Goal: Book appointment/travel/reservation

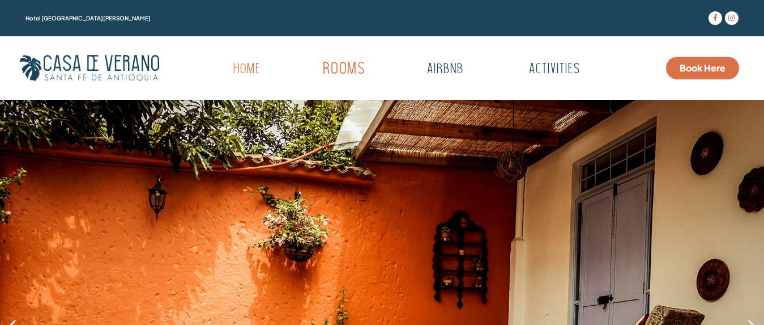
click at [348, 70] on link "Rooms" at bounding box center [343, 69] width 111 height 31
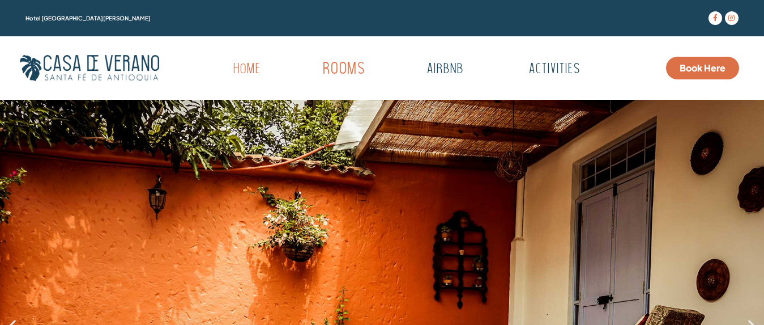
click at [348, 70] on link "Rooms" at bounding box center [343, 69] width 111 height 31
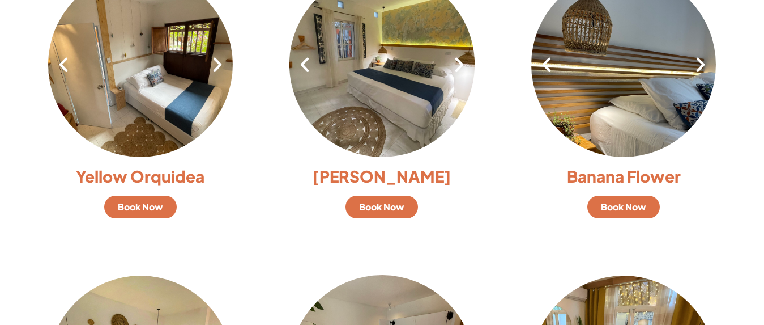
scroll to position [856, 0]
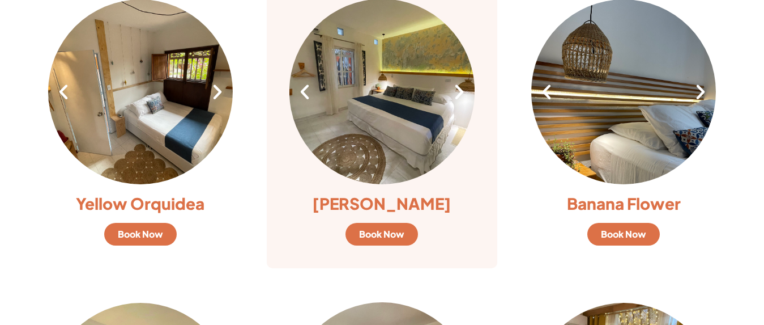
click at [308, 98] on icon at bounding box center [304, 91] width 19 height 19
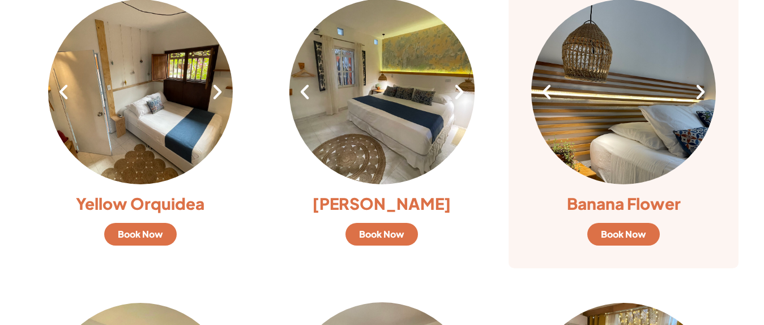
click at [698, 91] on icon at bounding box center [700, 91] width 19 height 19
click at [698, 90] on icon at bounding box center [700, 91] width 19 height 19
click at [700, 92] on icon at bounding box center [700, 91] width 19 height 19
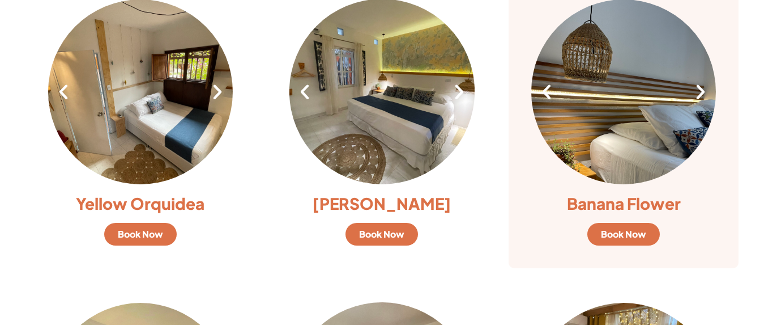
click at [700, 92] on icon at bounding box center [700, 91] width 19 height 19
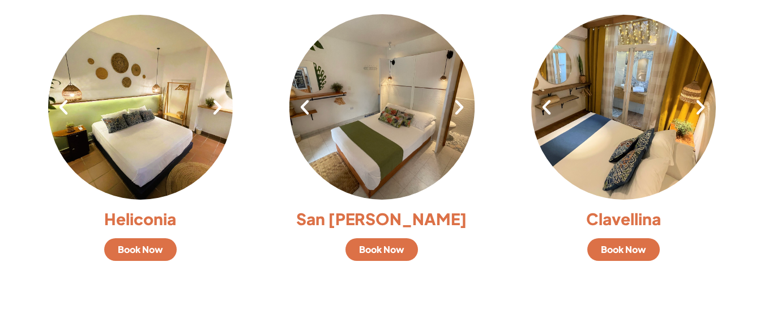
scroll to position [1151, 0]
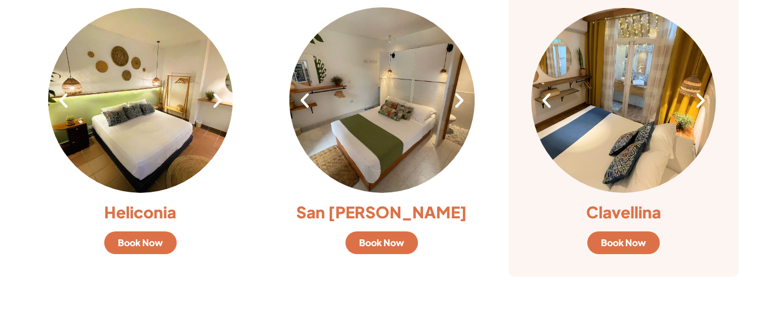
click at [701, 103] on icon at bounding box center [700, 100] width 19 height 19
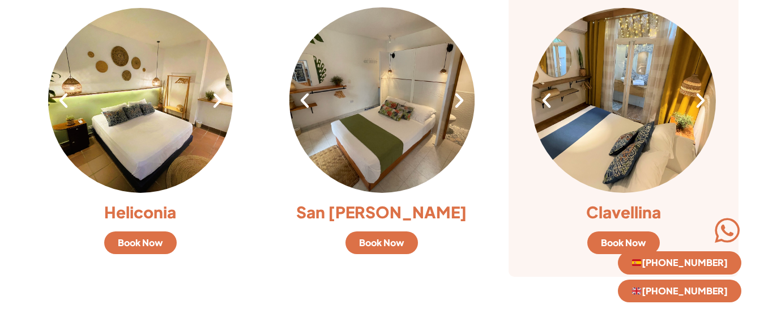
click at [701, 103] on icon at bounding box center [700, 100] width 19 height 19
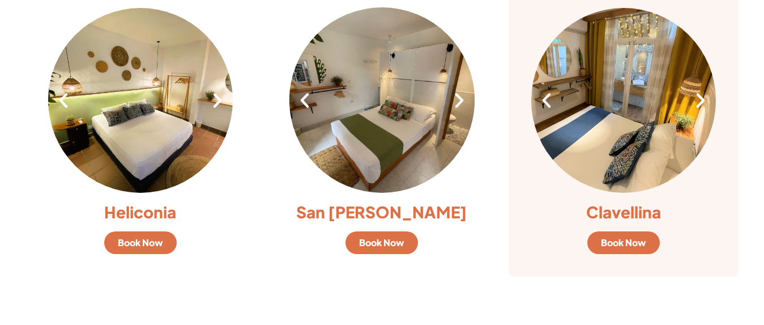
click at [701, 103] on icon at bounding box center [700, 100] width 19 height 19
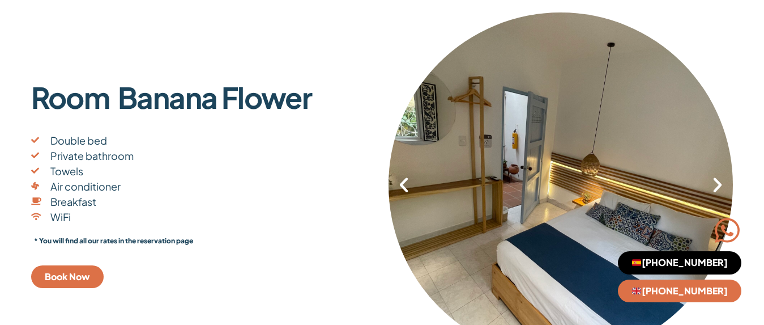
scroll to position [1029, 0]
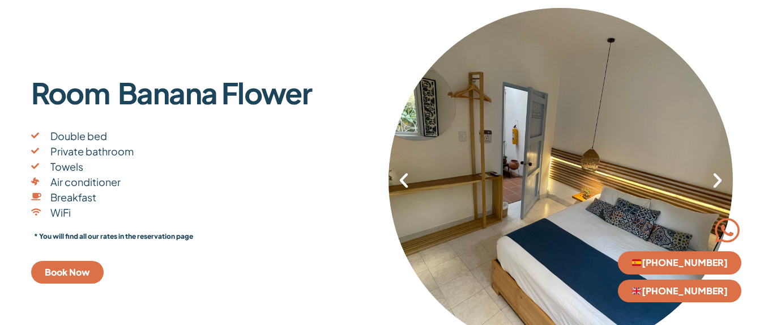
click at [720, 187] on icon "Next slide" at bounding box center [717, 179] width 19 height 19
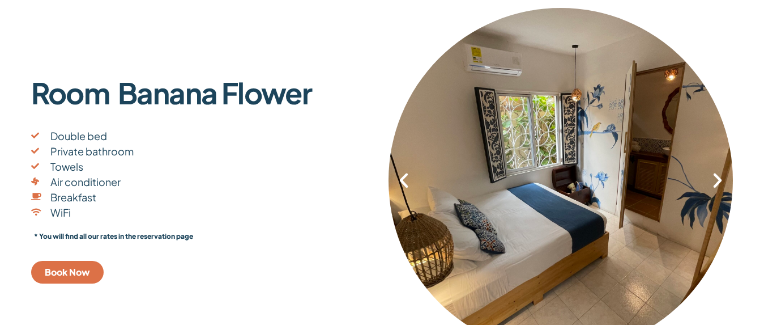
click at [720, 187] on icon "Next slide" at bounding box center [717, 179] width 19 height 19
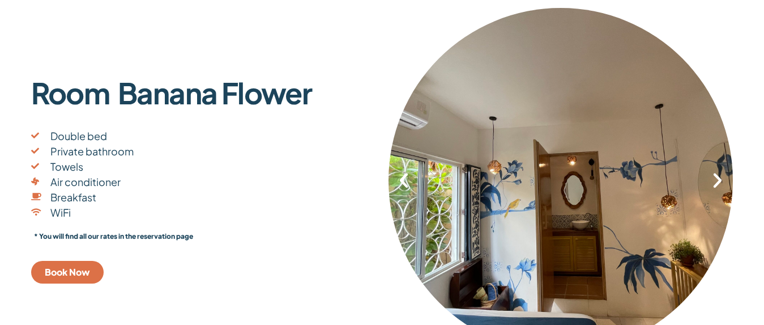
click at [720, 187] on icon "Next slide" at bounding box center [717, 179] width 19 height 19
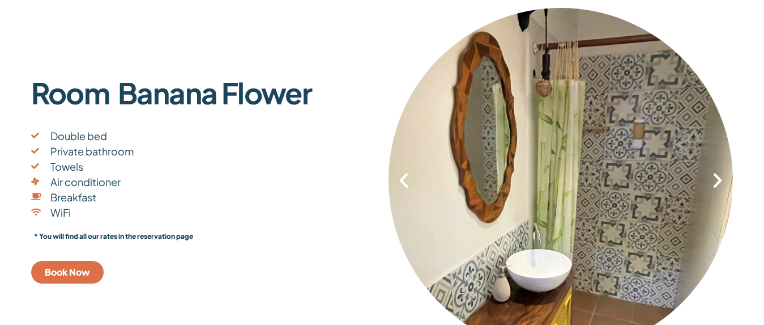
click at [720, 187] on icon "Next slide" at bounding box center [717, 179] width 19 height 19
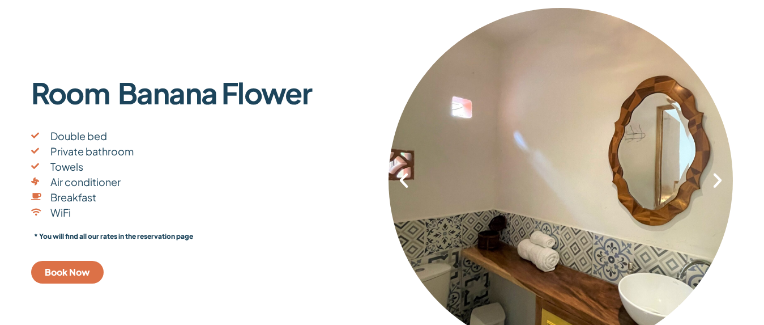
click at [716, 183] on icon "Next slide" at bounding box center [717, 179] width 19 height 19
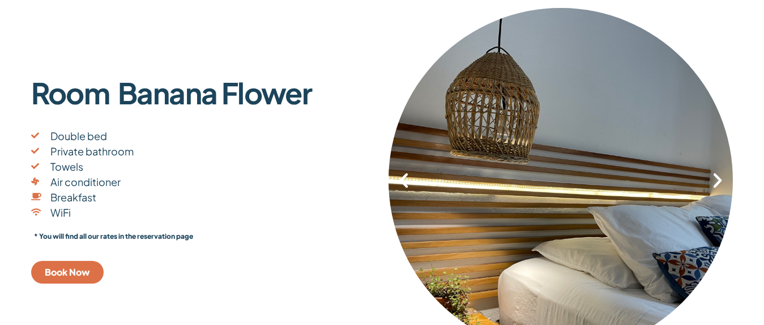
click at [716, 183] on icon "Next slide" at bounding box center [717, 179] width 19 height 19
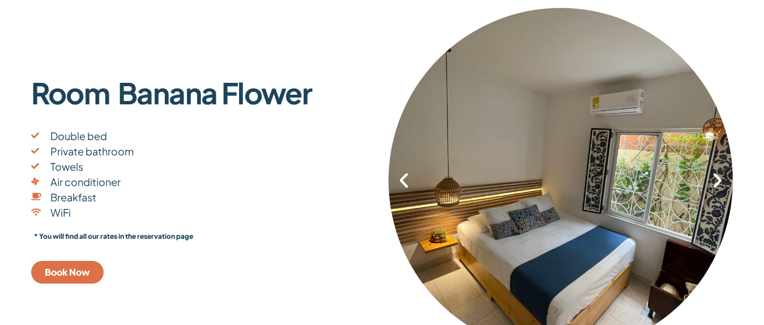
click at [716, 183] on icon "Next slide" at bounding box center [717, 179] width 19 height 19
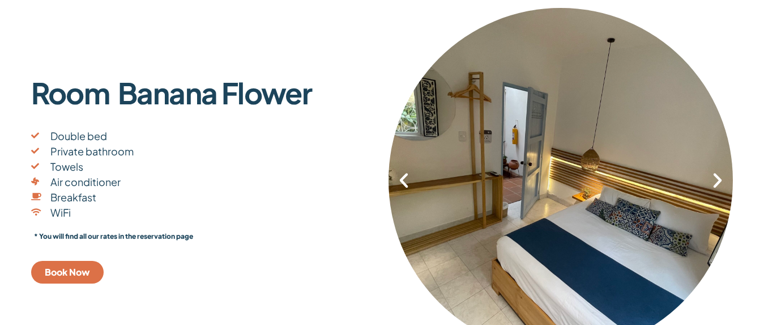
click at [716, 183] on icon "Next slide" at bounding box center [717, 179] width 19 height 19
click at [716, 184] on icon "Next slide" at bounding box center [717, 179] width 19 height 19
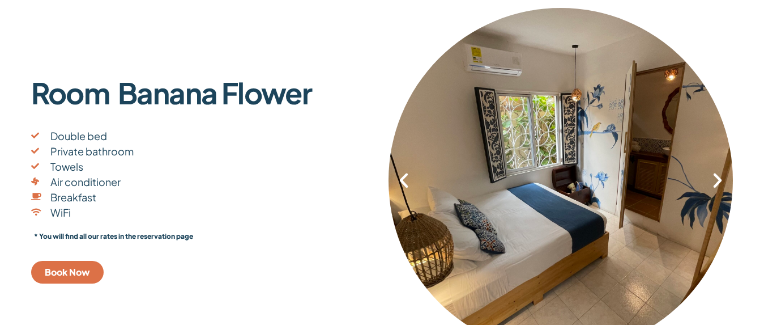
click at [716, 184] on icon "Next slide" at bounding box center [717, 179] width 19 height 19
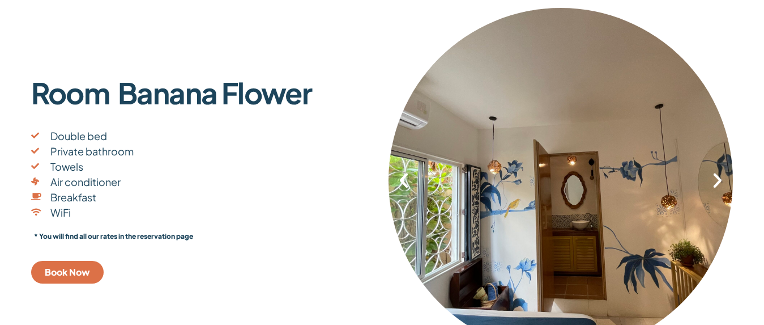
click at [716, 184] on icon "Next slide" at bounding box center [717, 179] width 19 height 19
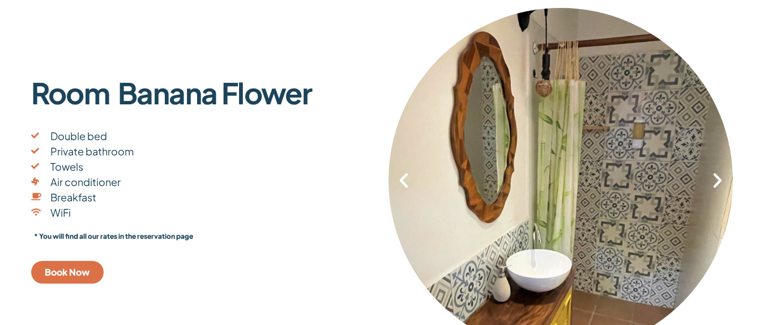
click at [716, 184] on icon "Next slide" at bounding box center [717, 179] width 19 height 19
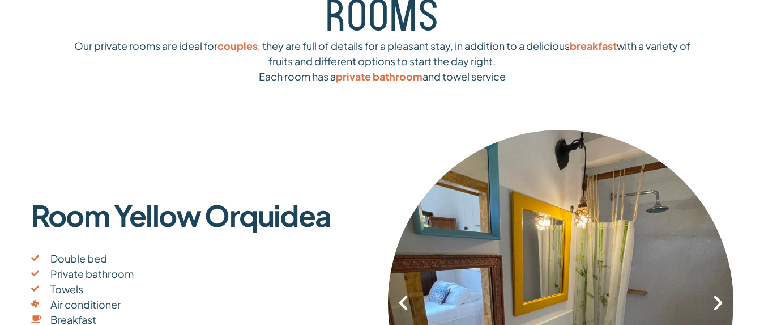
scroll to position [0, 0]
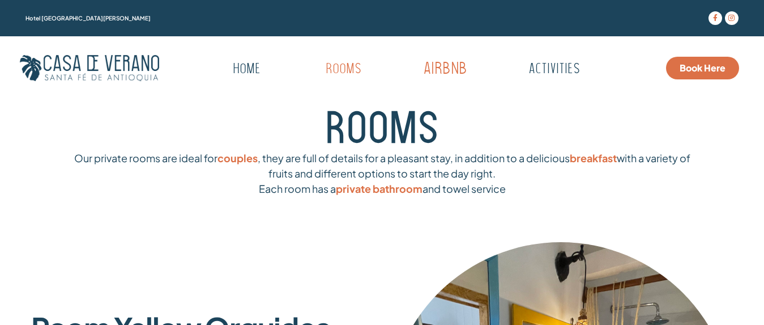
click at [444, 70] on link "Airbnb" at bounding box center [445, 69] width 112 height 31
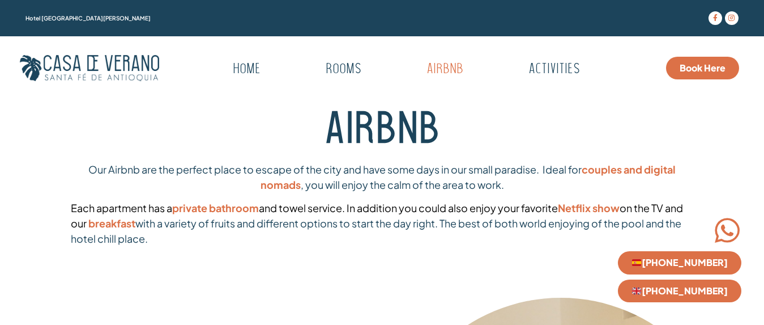
click at [708, 66] on span "Book Here" at bounding box center [703, 67] width 46 height 9
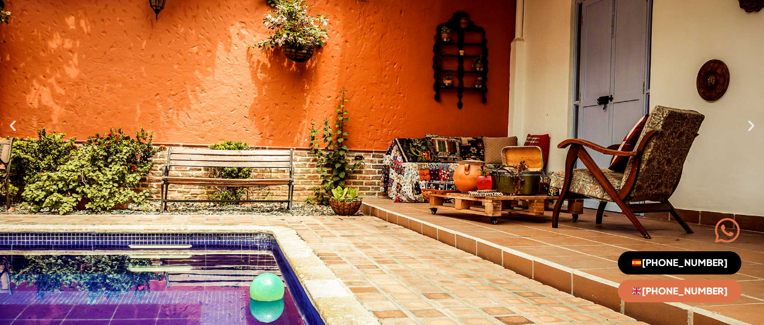
scroll to position [156, 0]
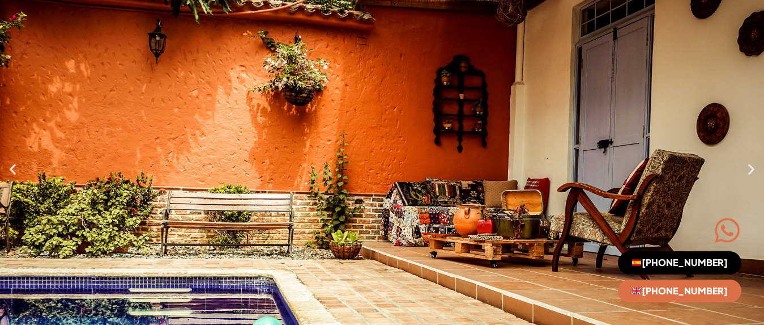
click at [748, 181] on div "1 / 7" at bounding box center [382, 168] width 764 height 449
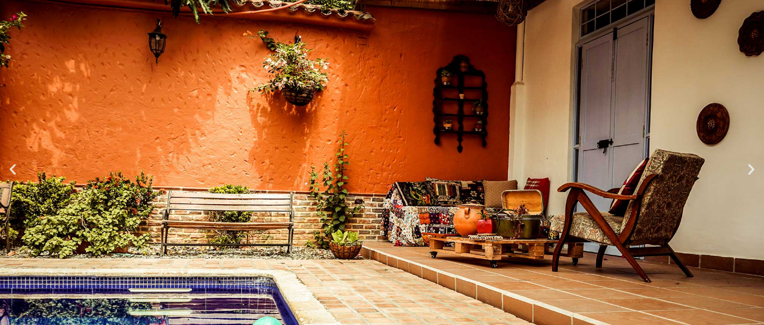
click at [748, 181] on div "1 / 7" at bounding box center [382, 168] width 764 height 449
